Goal: Find specific page/section: Find specific page/section

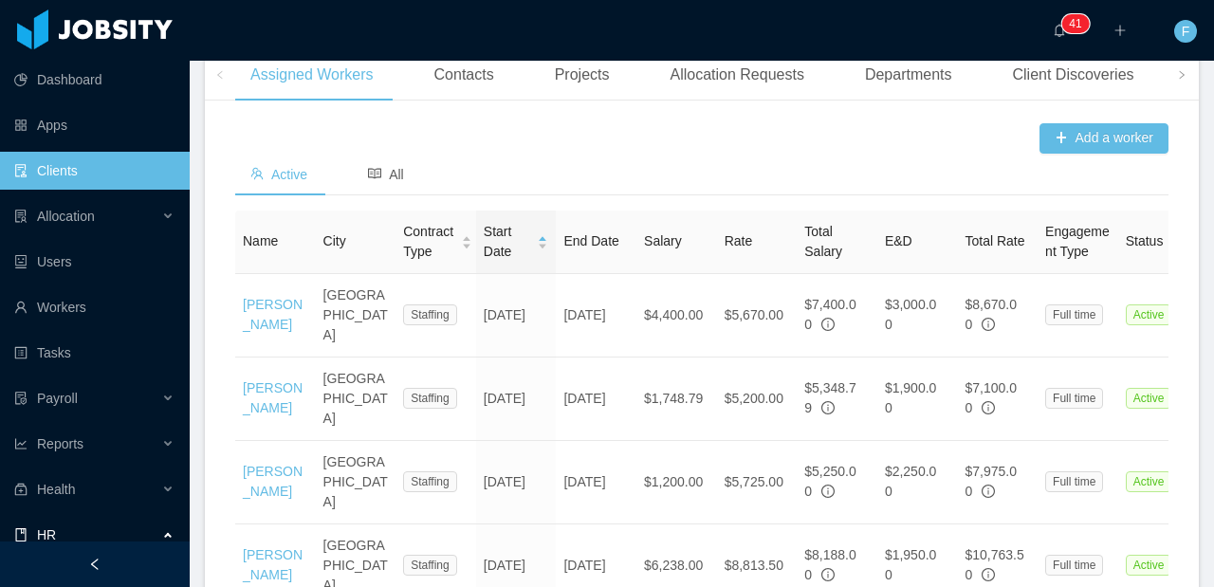
click at [91, 162] on link "Clients" at bounding box center [94, 171] width 160 height 38
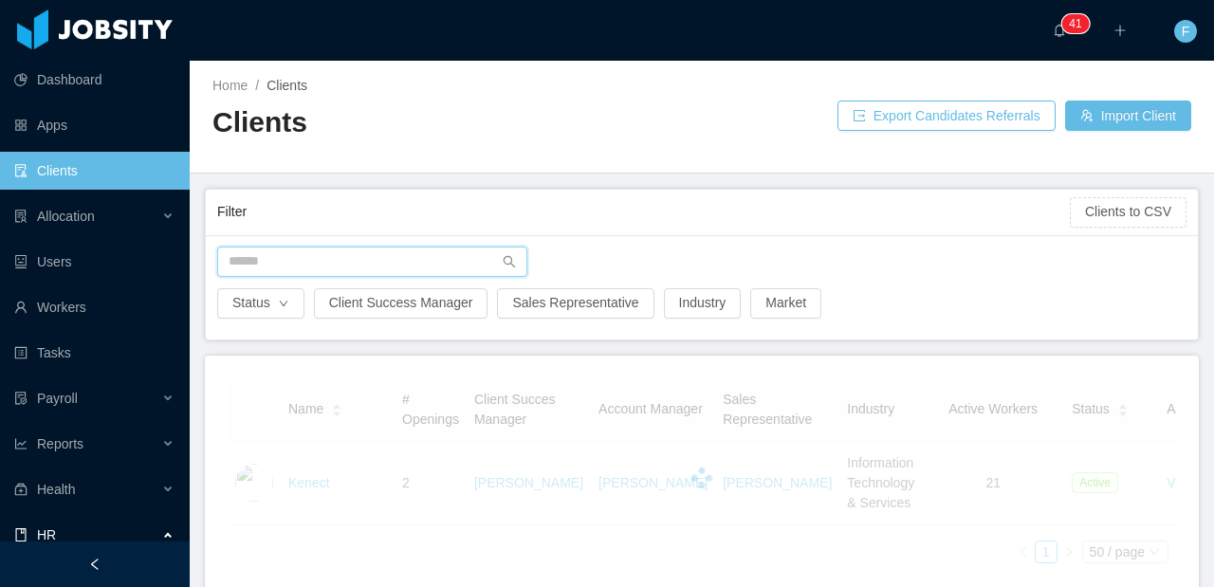
click at [302, 262] on input "text" at bounding box center [372, 262] width 310 height 30
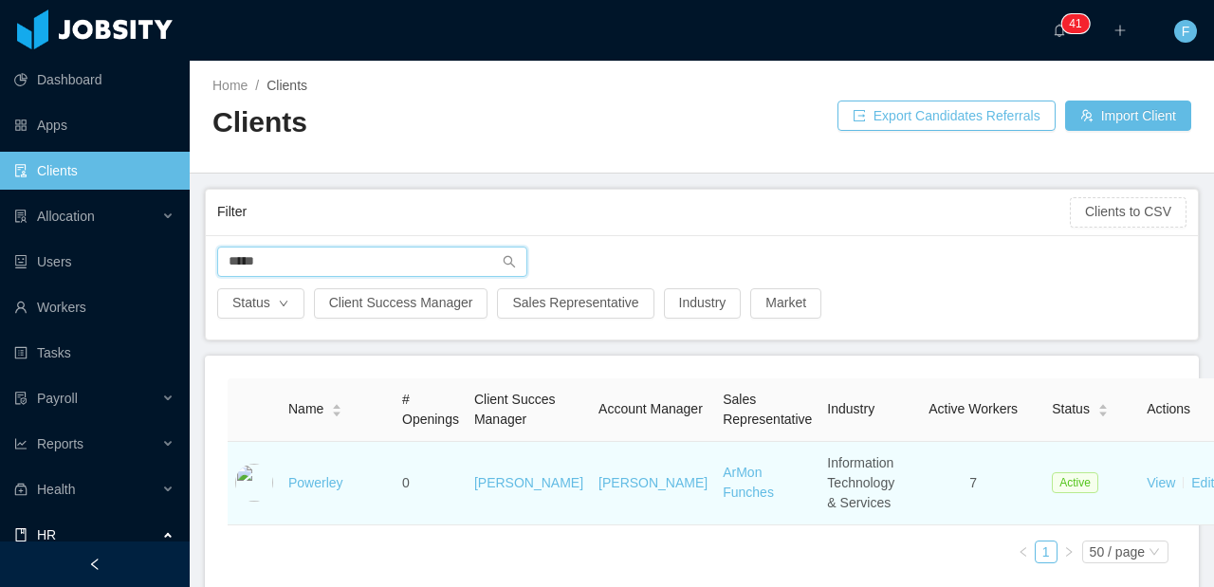
type input "*****"
click at [280, 503] on tr "Powerley 0 [PERSON_NAME] [PERSON_NAME] [PERSON_NAME] Information Technology & S…" at bounding box center [778, 483] width 1101 height 83
click at [312, 490] on link "Powerley" at bounding box center [315, 482] width 55 height 15
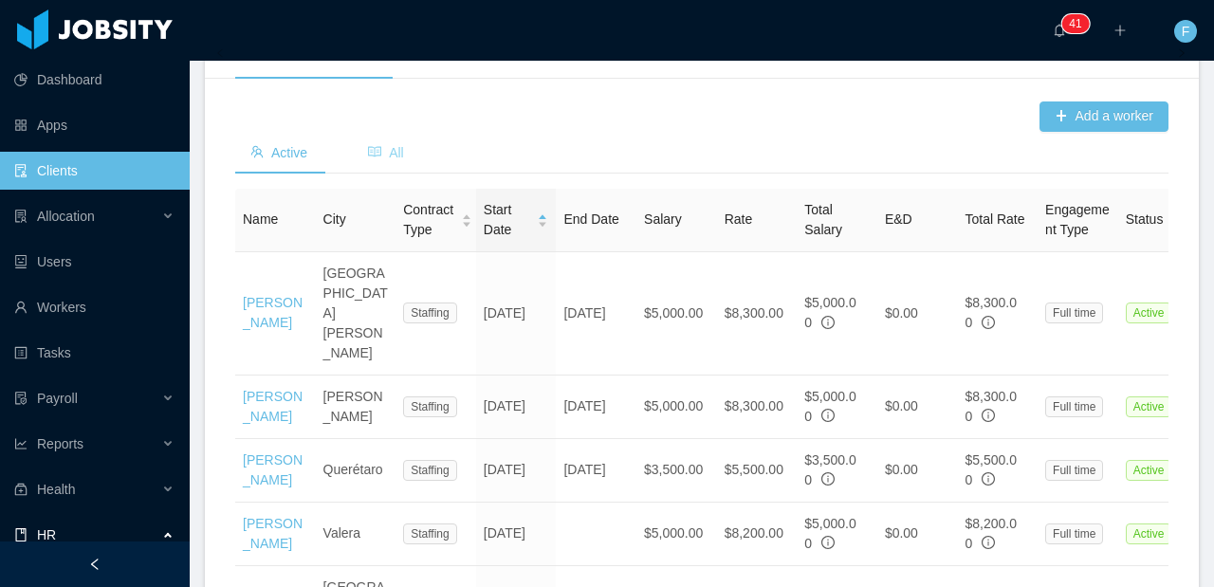
scroll to position [650, 0]
click at [399, 160] on span "All" at bounding box center [386, 152] width 36 height 15
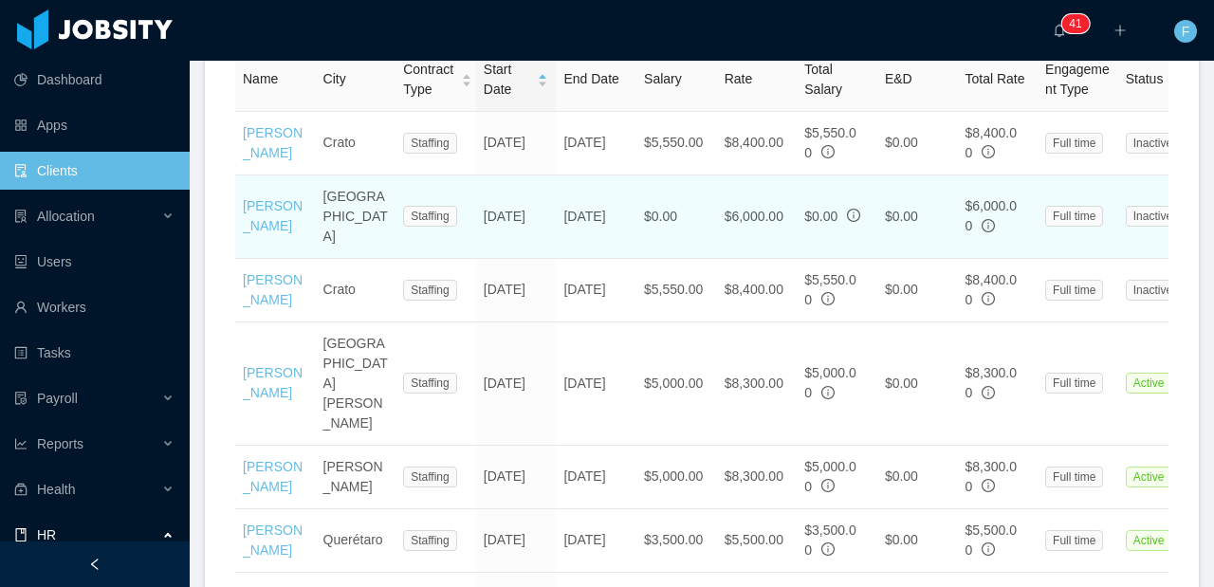
scroll to position [794, 0]
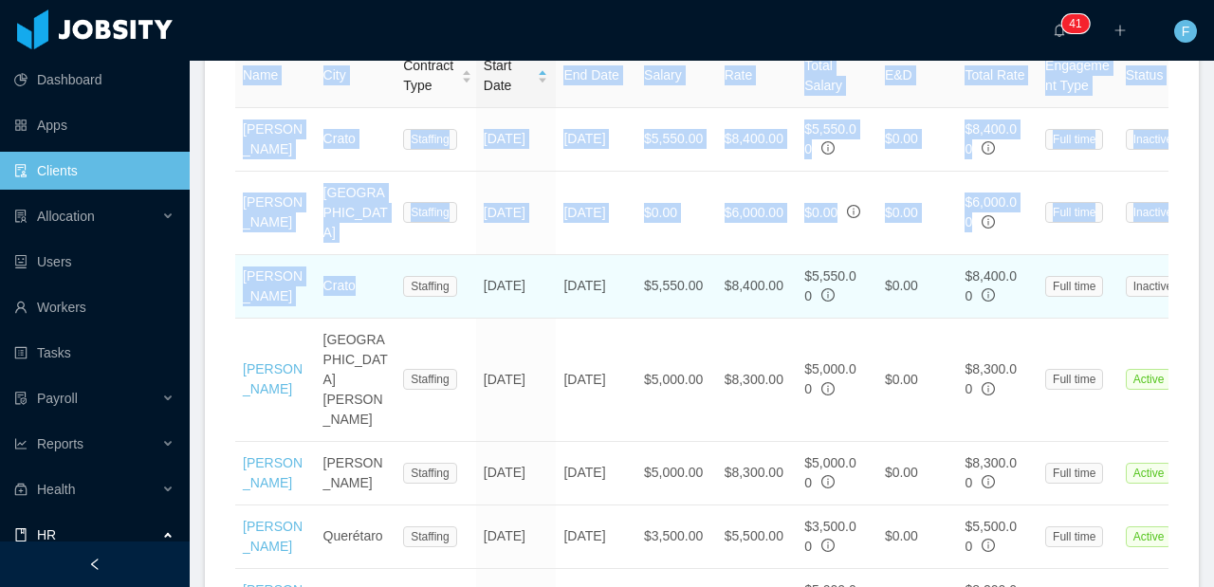
drag, startPoint x: 228, startPoint y: 191, endPoint x: 420, endPoint y: 370, distance: 263.0
click at [376, 358] on div "Add a worker Active All Name City Contract Type Start Date End Date Salary Rate…" at bounding box center [702, 468] width 994 height 1036
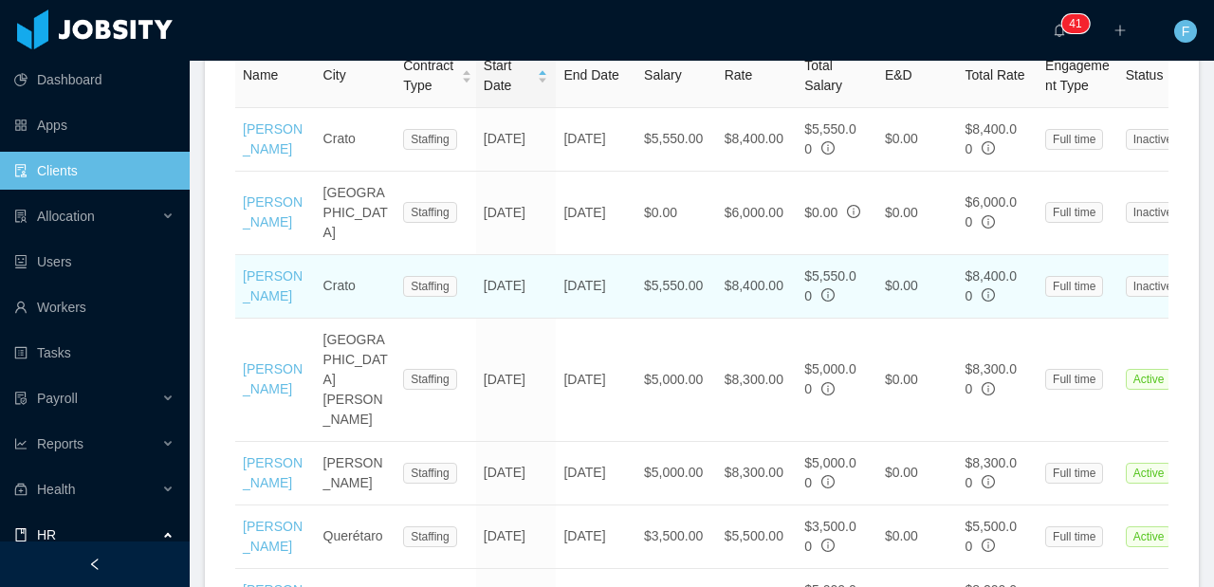
click at [421, 319] on td "Staffing" at bounding box center [435, 287] width 81 height 64
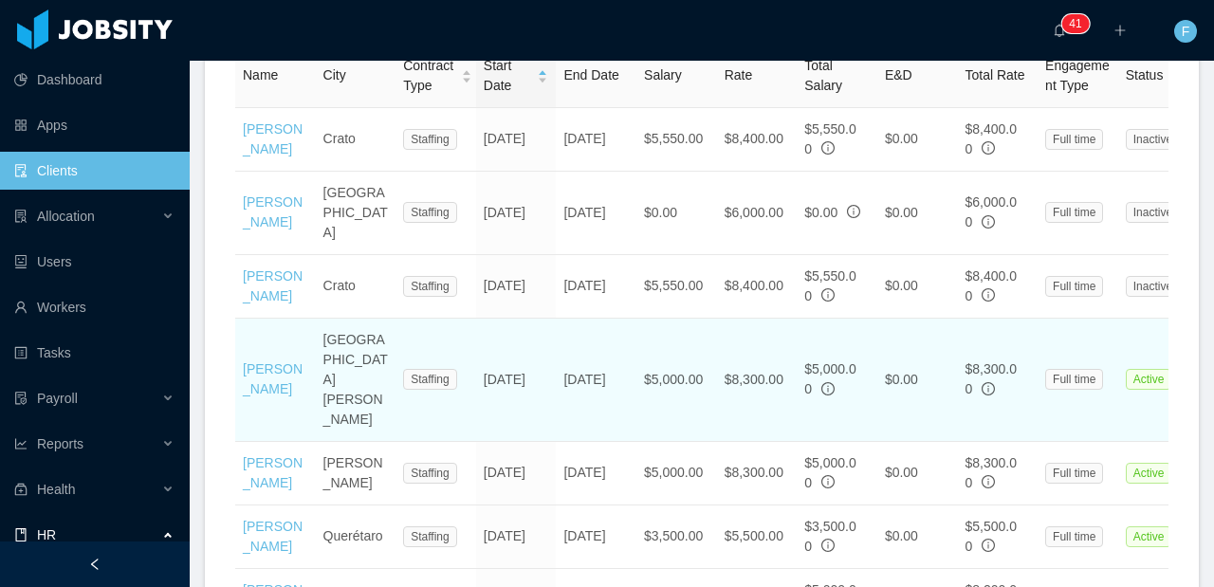
drag, startPoint x: 516, startPoint y: 426, endPoint x: 480, endPoint y: 413, distance: 38.4
click at [478, 413] on td "[DATE]" at bounding box center [516, 380] width 81 height 123
click at [480, 413] on td "[DATE]" at bounding box center [516, 380] width 81 height 123
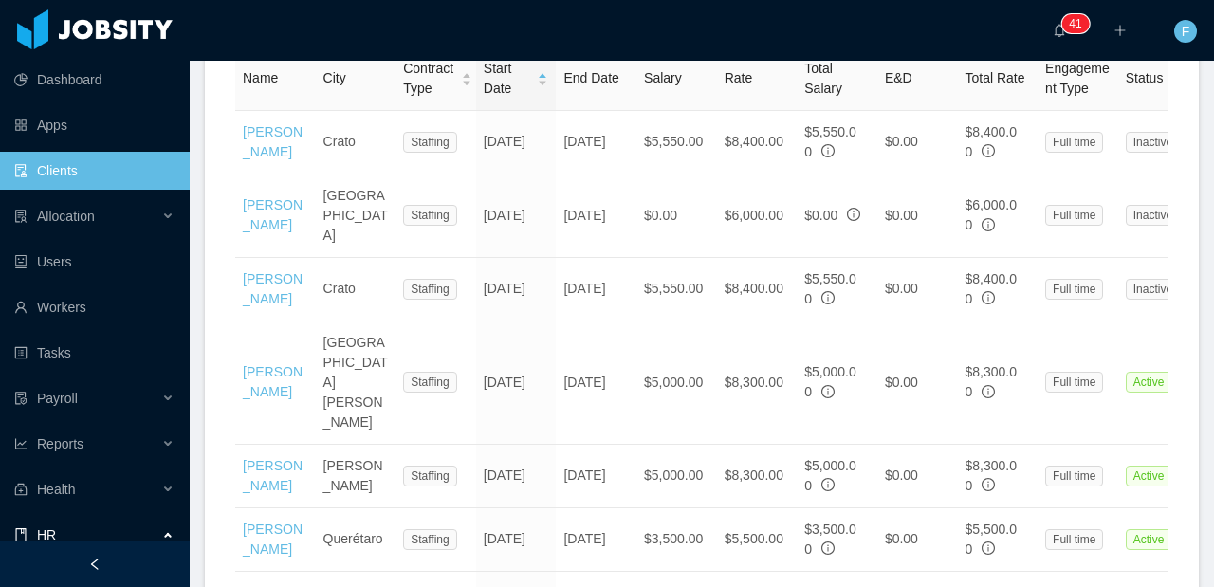
scroll to position [790, 0]
click at [307, 20] on span "Active" at bounding box center [278, 12] width 57 height 15
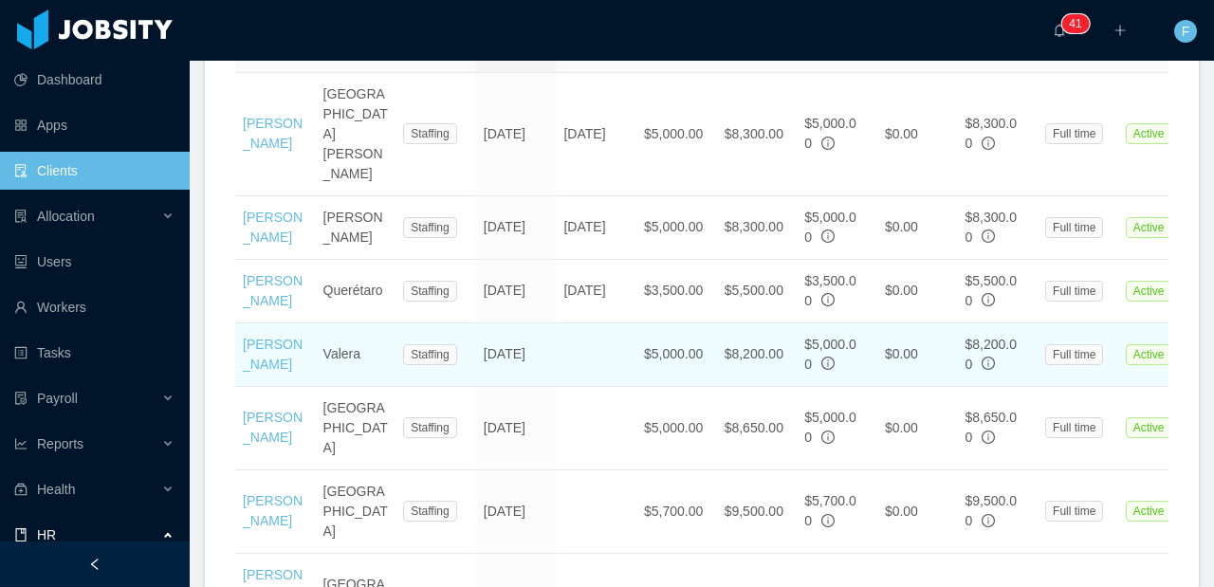
scroll to position [856, 0]
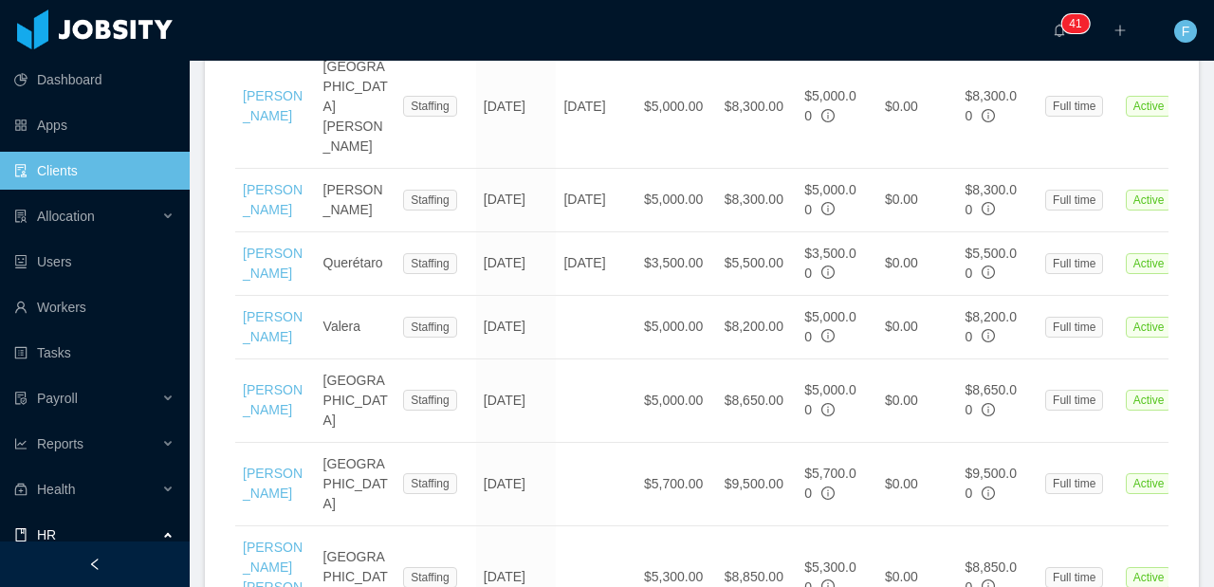
drag, startPoint x: 54, startPoint y: 172, endPoint x: 141, endPoint y: 178, distance: 87.5
click at [55, 172] on link "Clients" at bounding box center [94, 171] width 160 height 38
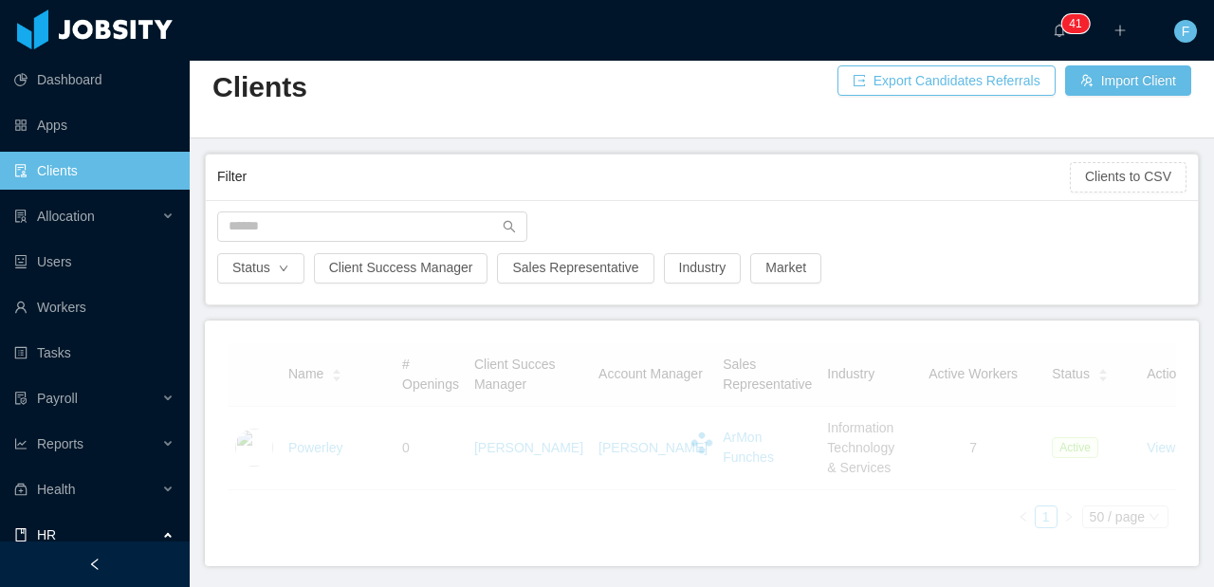
scroll to position [114, 0]
